Goal: Find specific page/section: Find specific page/section

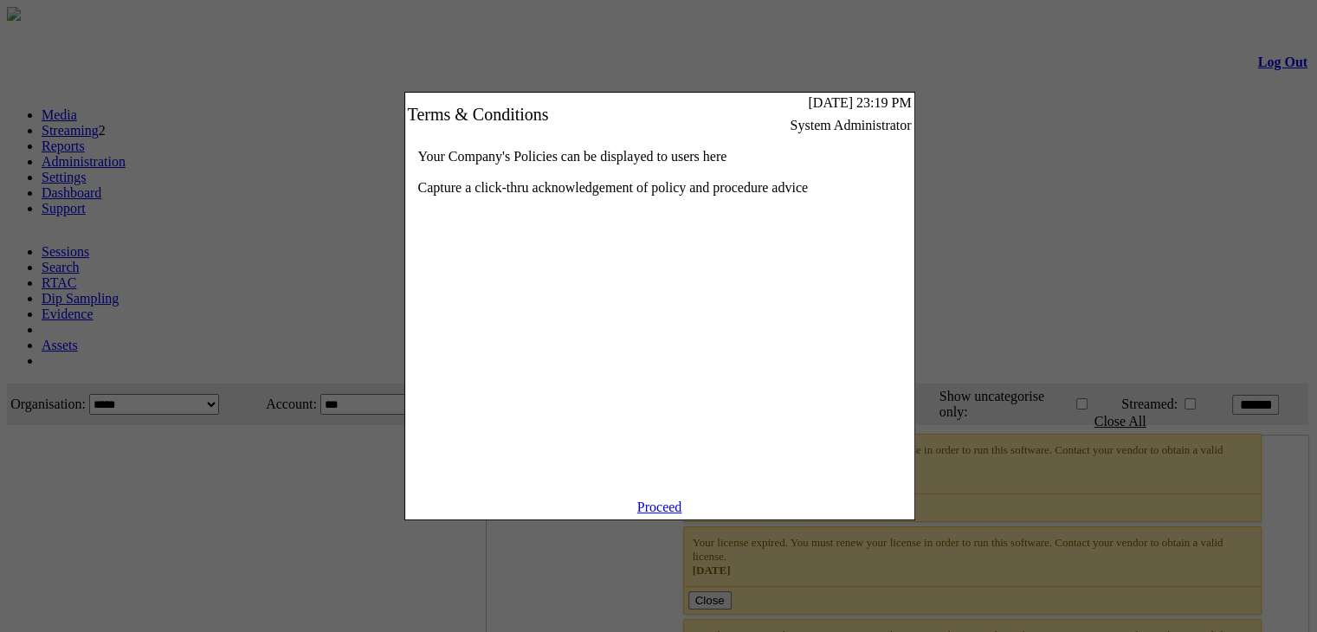
click at [675, 514] on link "Proceed" at bounding box center [659, 507] width 45 height 15
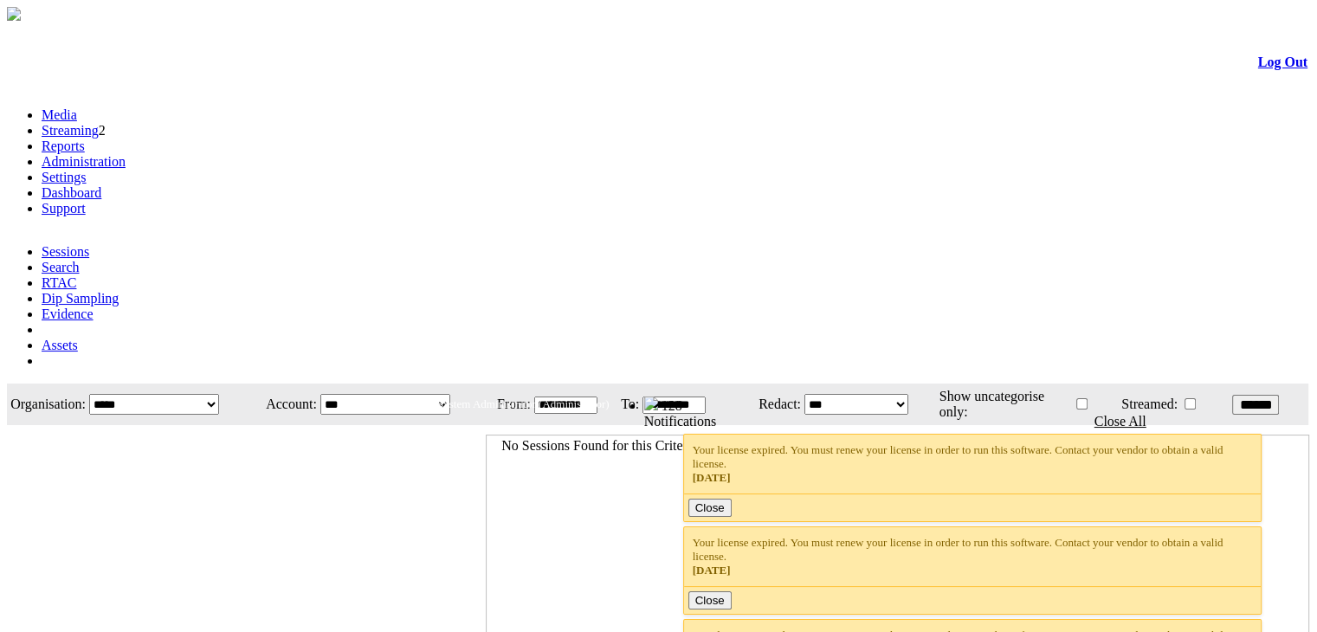
click at [126, 154] on link "Administration" at bounding box center [84, 161] width 84 height 15
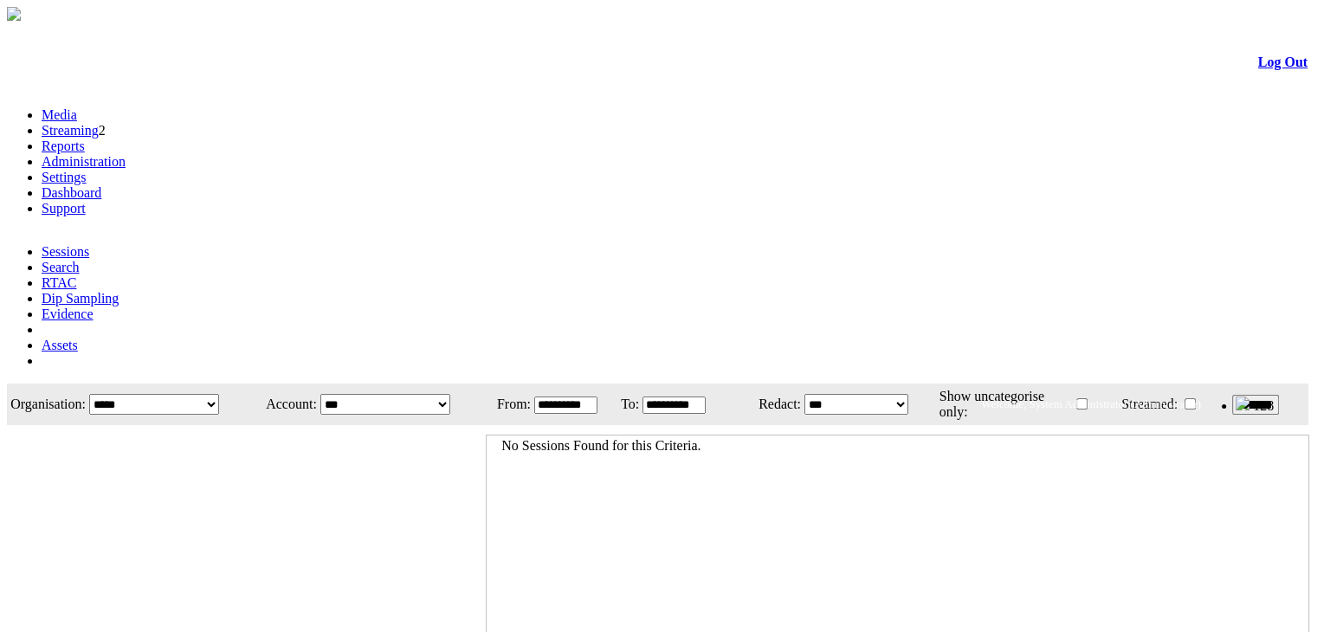
click at [674, 244] on ul "Sessions Search RTAC Dip Sampling Evidence Assets" at bounding box center [658, 306] width 1303 height 125
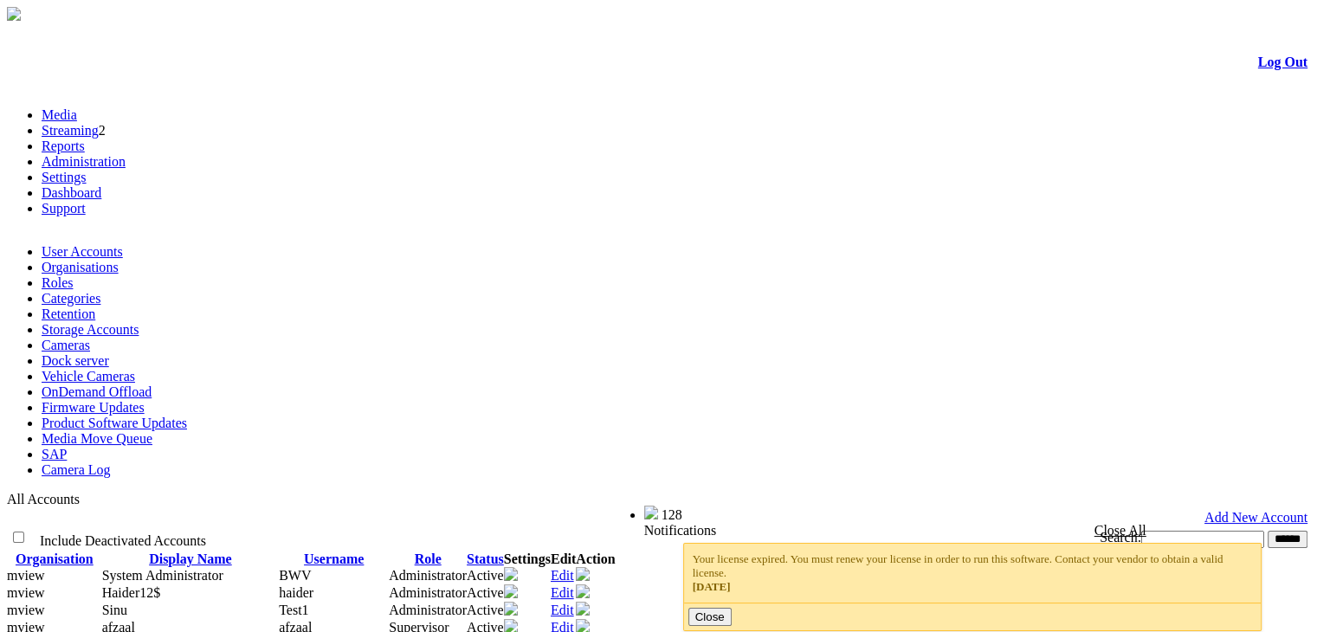
click at [187, 416] on link "Product Software Updates" at bounding box center [114, 423] width 145 height 15
